Goal: Use online tool/utility: Utilize a website feature to perform a specific function

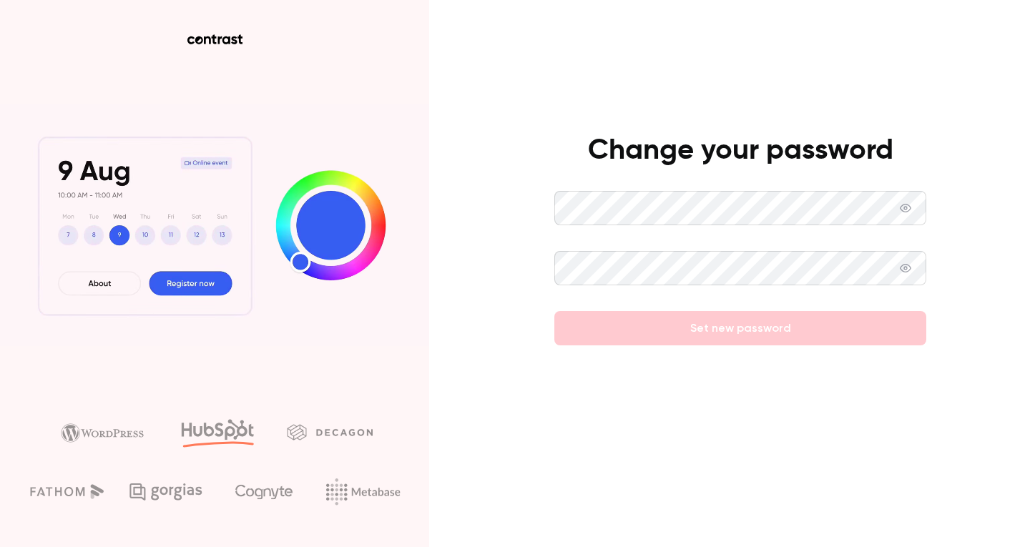
click at [910, 212] on icon at bounding box center [905, 207] width 11 height 11
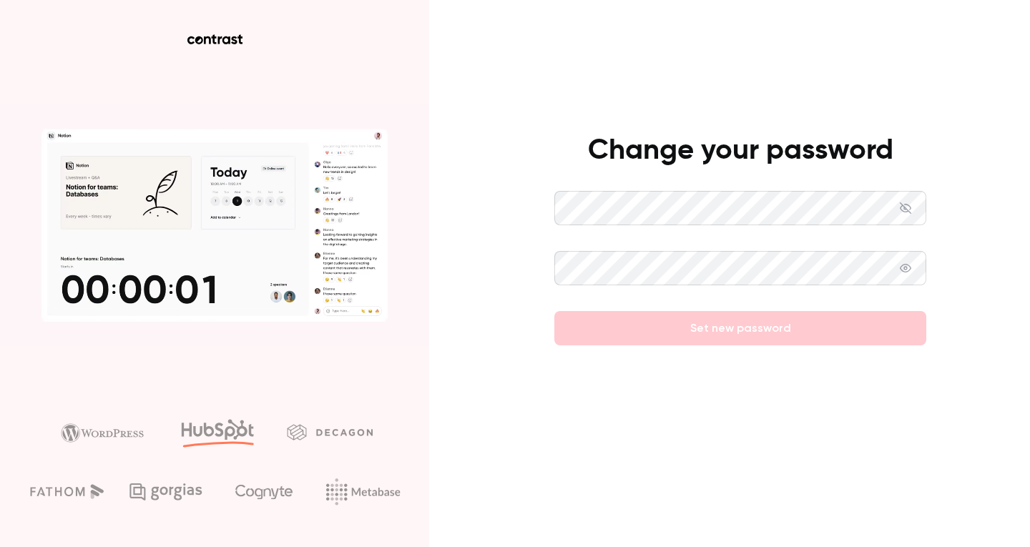
click at [509, 205] on div "Change your password Set new password" at bounding box center [515, 273] width 1030 height 547
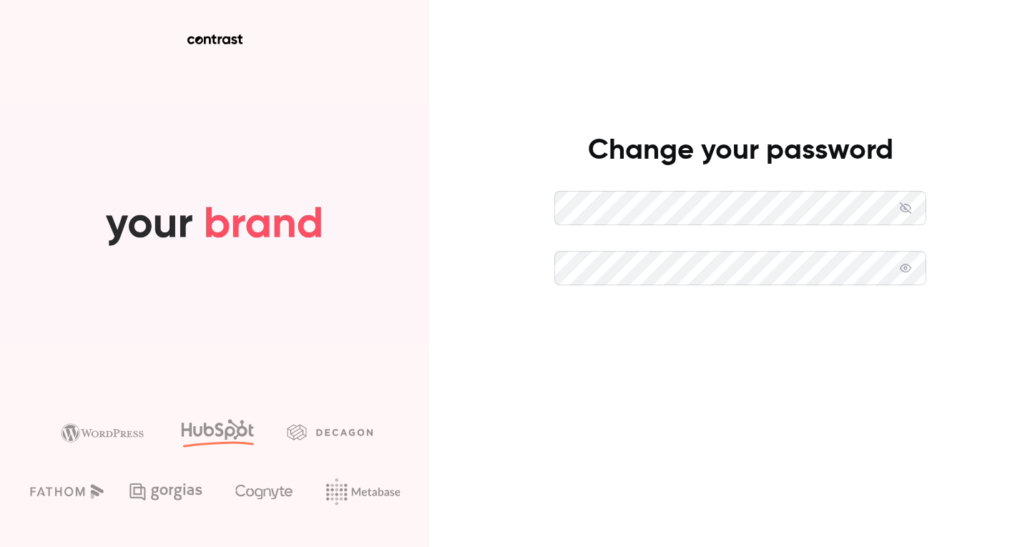
click at [695, 331] on button "Set new password" at bounding box center [740, 328] width 372 height 34
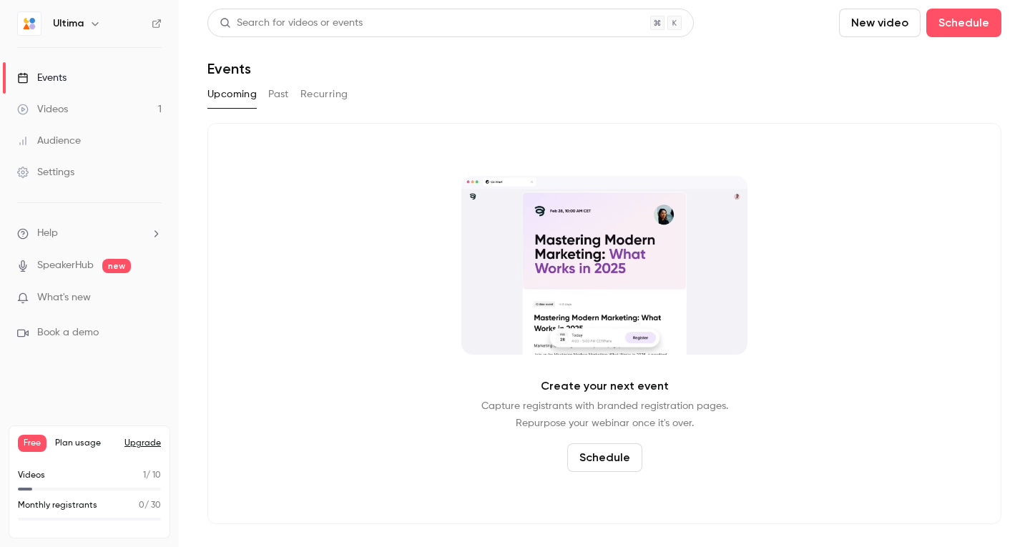
click at [894, 14] on button "New video" at bounding box center [880, 23] width 82 height 29
click at [904, 95] on div "Upload" at bounding box center [931, 99] width 109 height 14
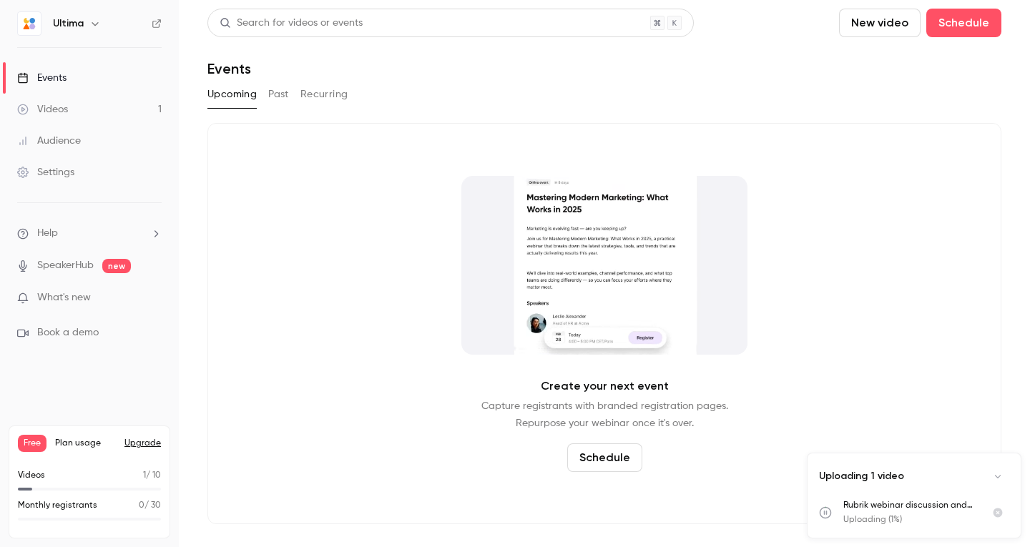
click at [117, 112] on link "Videos 1" at bounding box center [89, 109] width 179 height 31
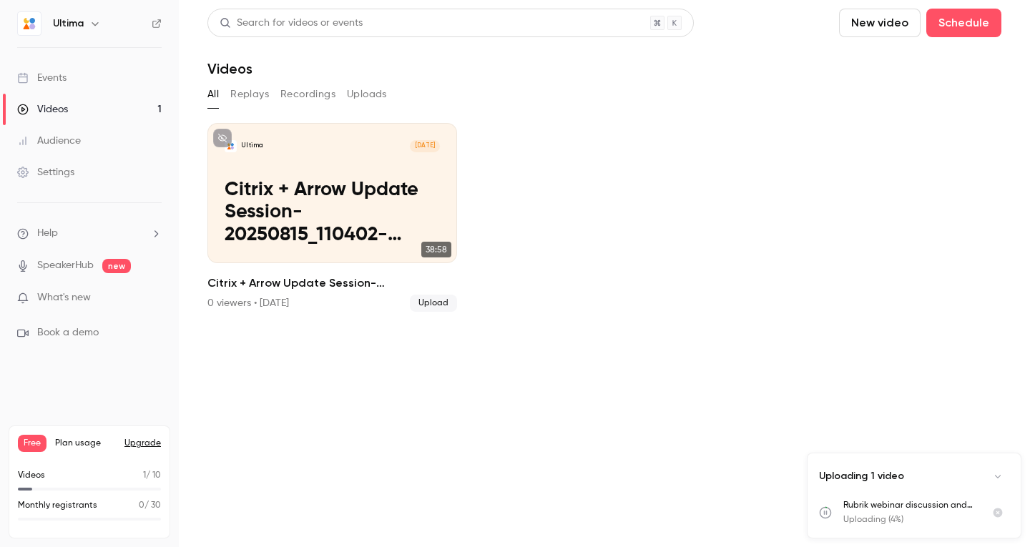
click at [109, 110] on link "Videos 1" at bounding box center [89, 109] width 179 height 31
click at [360, 89] on button "Uploads" at bounding box center [367, 94] width 40 height 23
click at [895, 22] on button "New video" at bounding box center [880, 23] width 82 height 29
click at [908, 102] on div "Upload" at bounding box center [931, 99] width 109 height 14
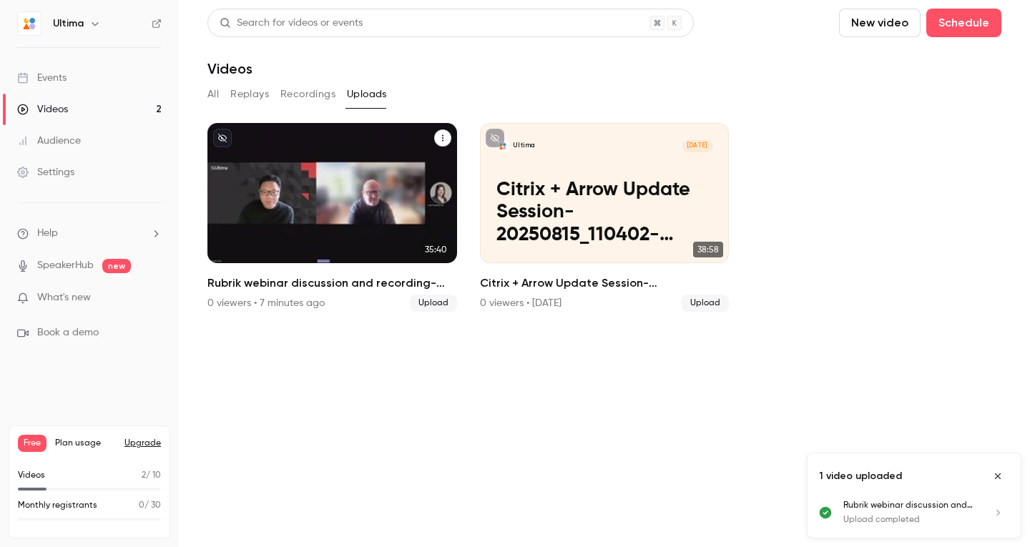
click at [364, 252] on div "Ultima [DATE] Rubrik webinar discussion and recording-20251007_090656-Meeting R…" at bounding box center [332, 193] width 250 height 140
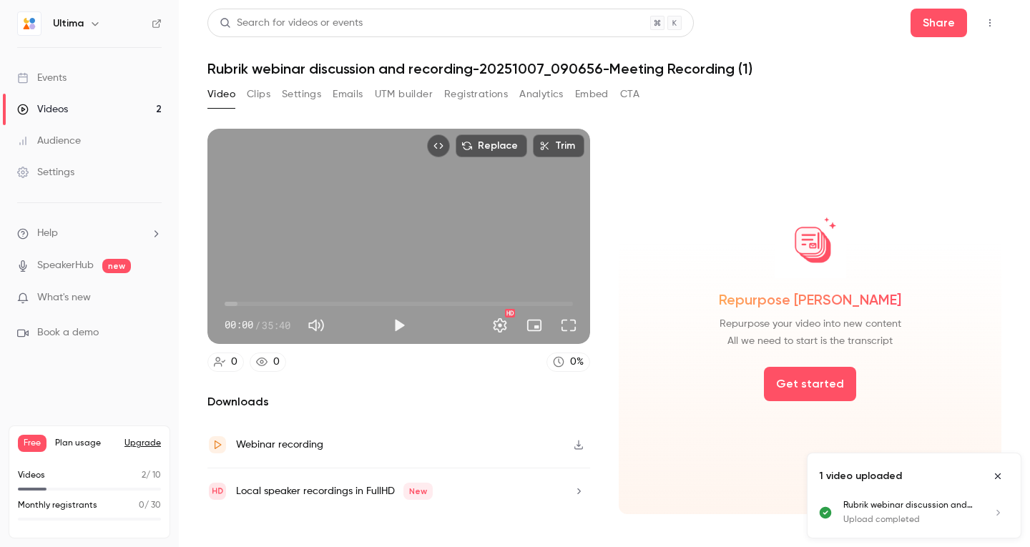
click at [999, 476] on icon "Close uploads list" at bounding box center [997, 476] width 11 height 10
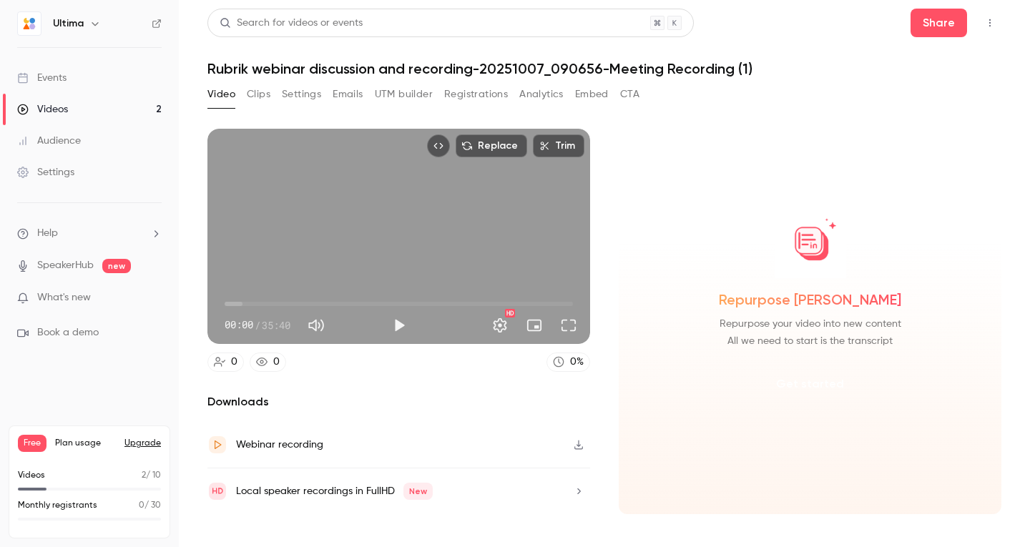
click at [792, 378] on button "Get started" at bounding box center [810, 384] width 92 height 34
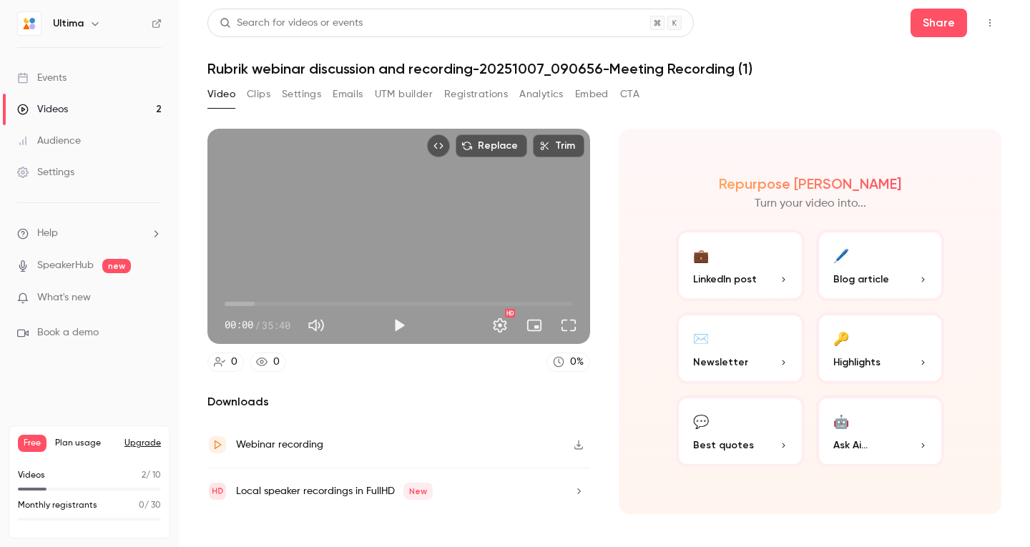
click at [832, 422] on button "🤖 Ask Ai..." at bounding box center [880, 431] width 129 height 72
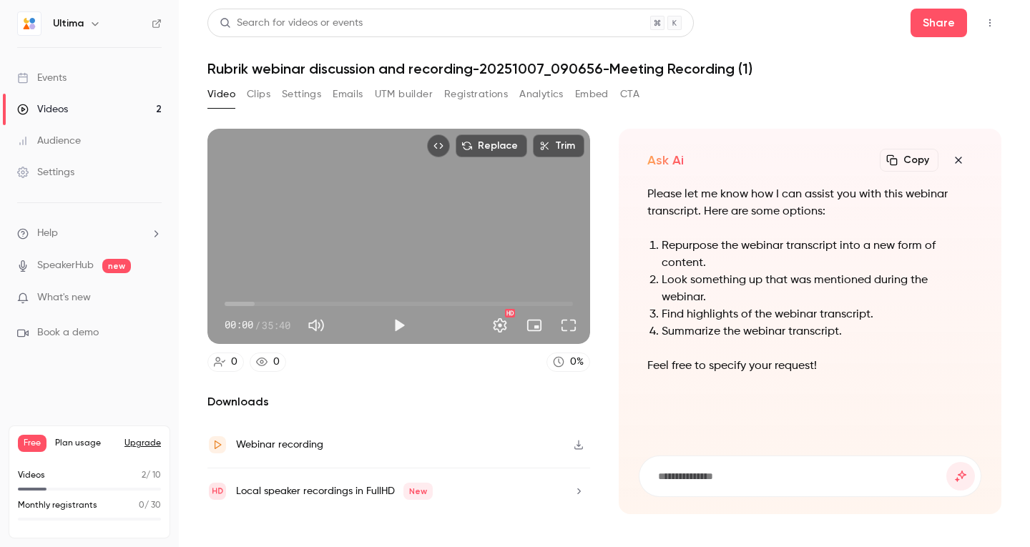
click at [687, 481] on input at bounding box center [802, 476] width 290 height 16
drag, startPoint x: 748, startPoint y: 476, endPoint x: 734, endPoint y: 476, distance: 14.3
click at [734, 476] on input "**********" at bounding box center [802, 476] width 290 height 16
click at [777, 476] on input "**********" at bounding box center [802, 476] width 290 height 16
type input "**********"
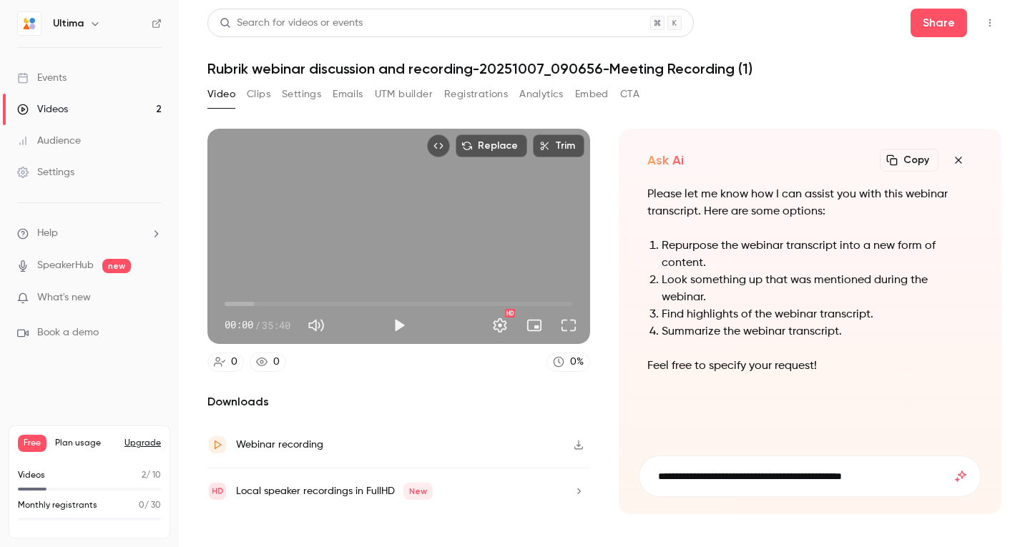
click at [960, 475] on icon "submit" at bounding box center [960, 476] width 17 height 11
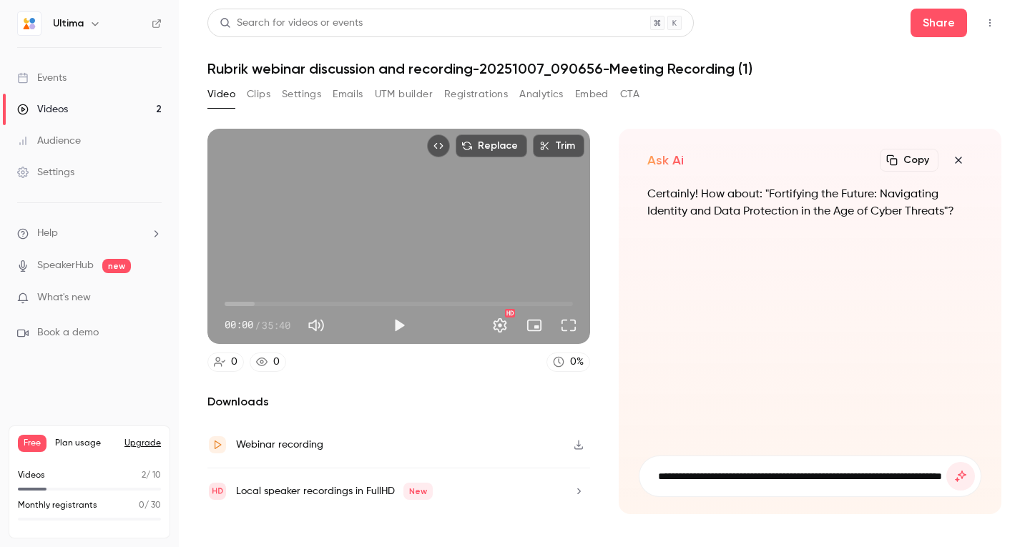
scroll to position [0, 82]
type input "**********"
click at [946, 462] on button "submit" at bounding box center [960, 476] width 29 height 29
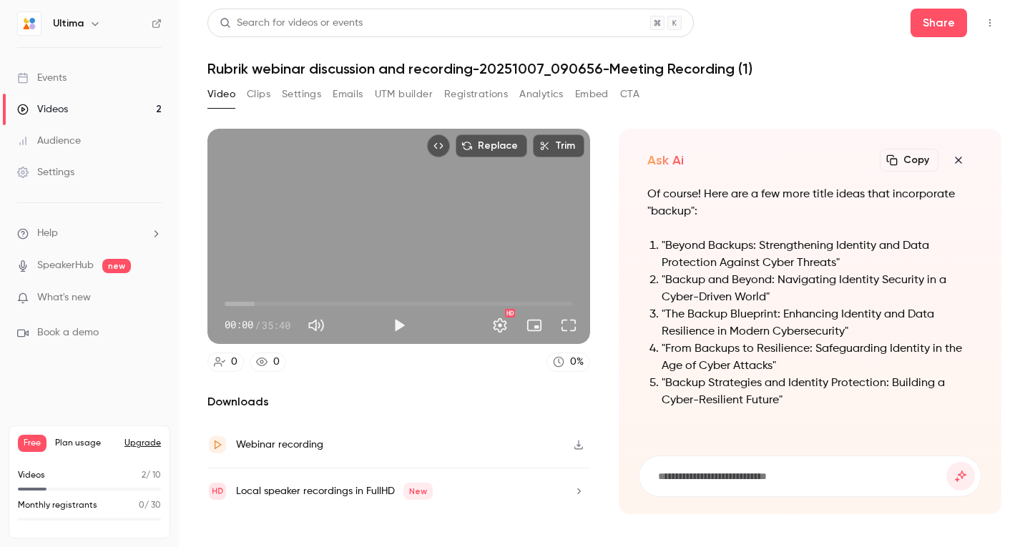
click at [707, 473] on input at bounding box center [802, 476] width 290 height 16
type input "**********"
click at [946, 462] on button "submit" at bounding box center [960, 476] width 29 height 29
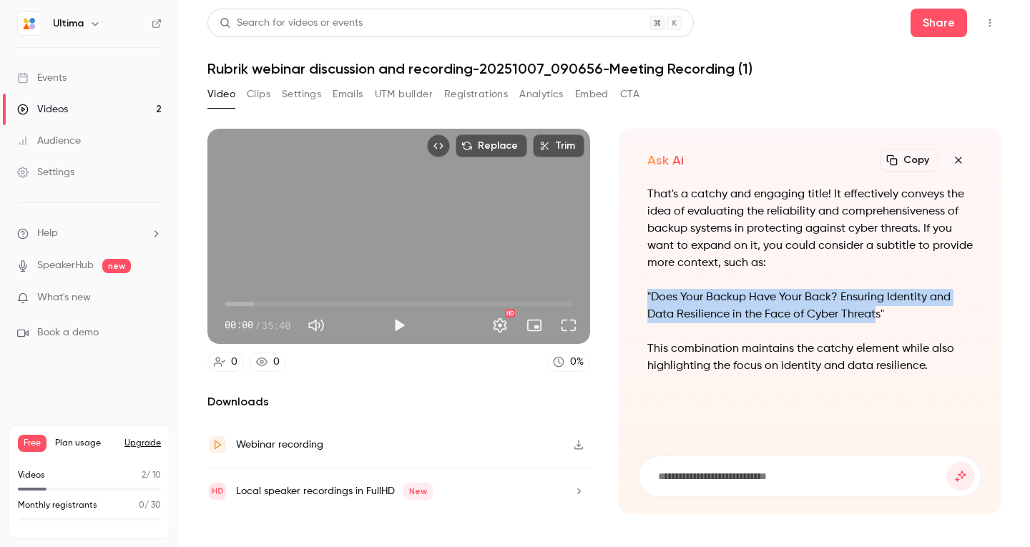
drag, startPoint x: 877, startPoint y: 317, endPoint x: 643, endPoint y: 293, distance: 235.0
click at [643, 293] on div "That's a catchy and engaging title! It effectively conveys the idea of evaluati…" at bounding box center [810, 312] width 343 height 252
click at [759, 311] on p ""Does Your Backup Have Your Back? Ensuring Identity and Data Resilience in the …" at bounding box center [809, 306] width 325 height 34
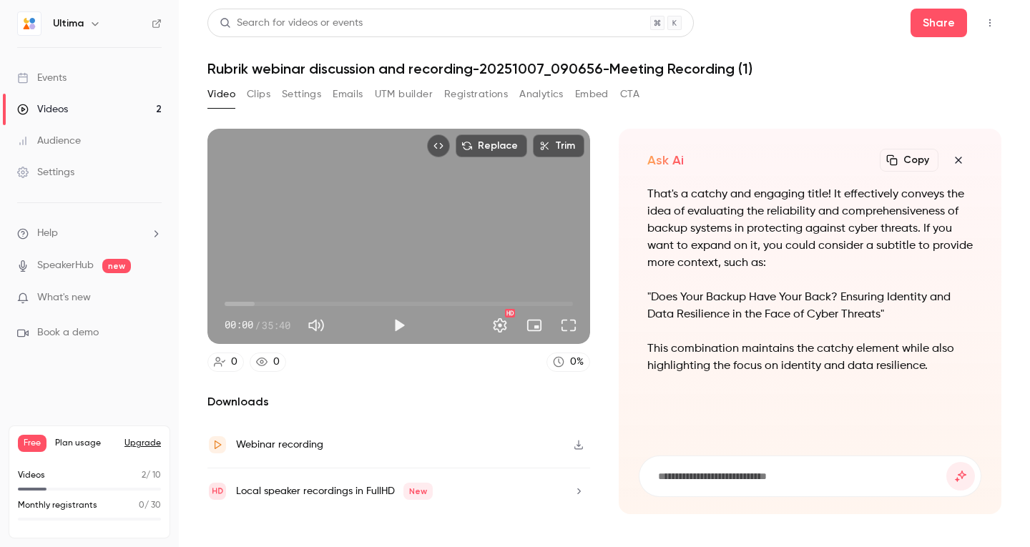
click at [880, 315] on p ""Does Your Backup Have Your Back? Ensuring Identity and Data Resilience in the …" at bounding box center [809, 306] width 325 height 34
click at [909, 314] on p ""Does Your Backup Have Your Back? Ensuring Identity and Data Resilience in the …" at bounding box center [809, 306] width 325 height 34
